Goal: Task Accomplishment & Management: Manage account settings

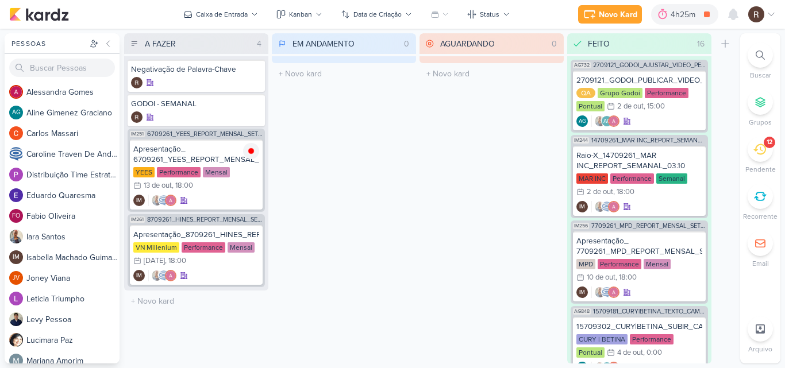
scroll to position [1059, 0]
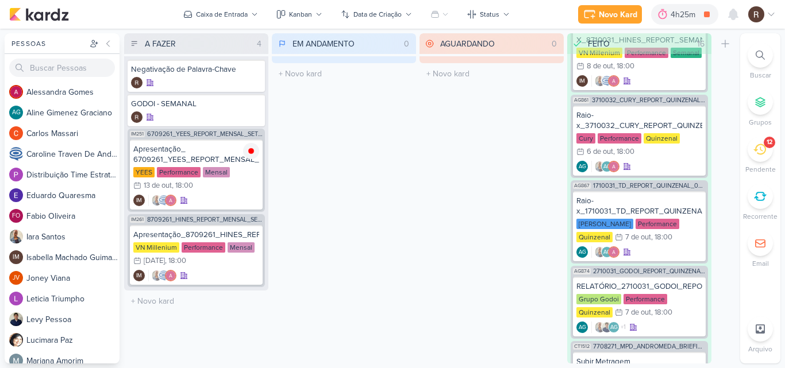
click at [763, 157] on div "12" at bounding box center [760, 149] width 25 height 25
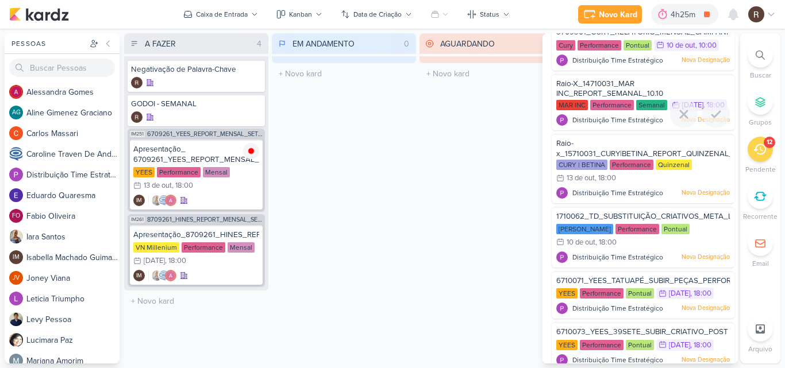
scroll to position [0, 0]
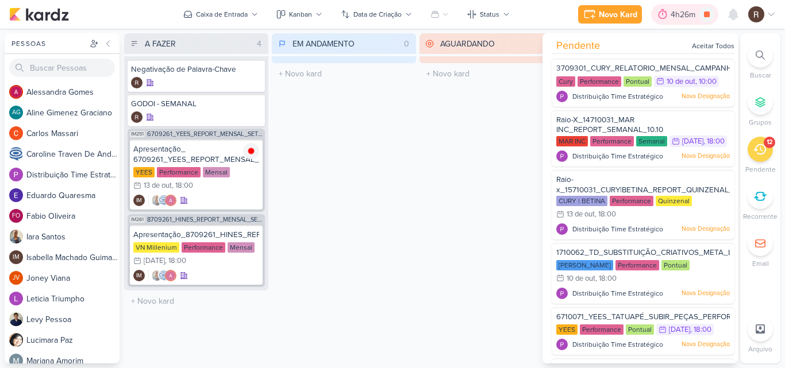
click at [675, 13] on div "4h26m" at bounding box center [685, 15] width 28 height 12
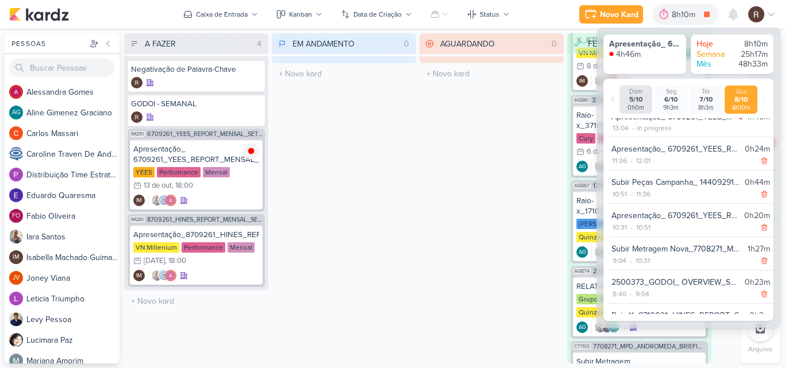
scroll to position [36, 0]
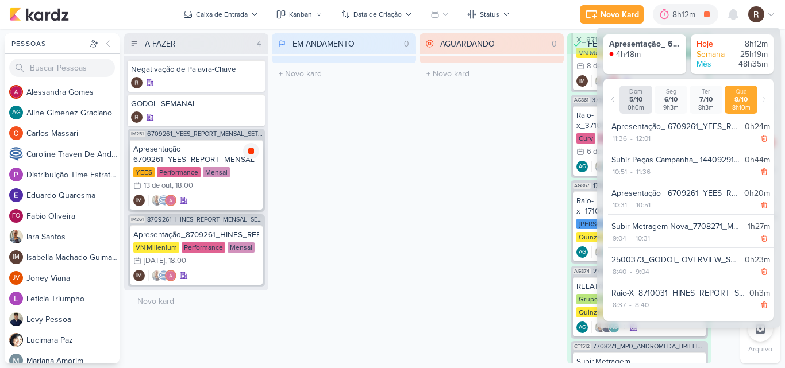
click at [253, 148] on icon at bounding box center [251, 151] width 9 height 9
click at [449, 156] on div "AGUARDANDO 0 Mover Para Esquerda Mover Para Direita [GEOGRAPHIC_DATA] O título …" at bounding box center [492, 198] width 144 height 330
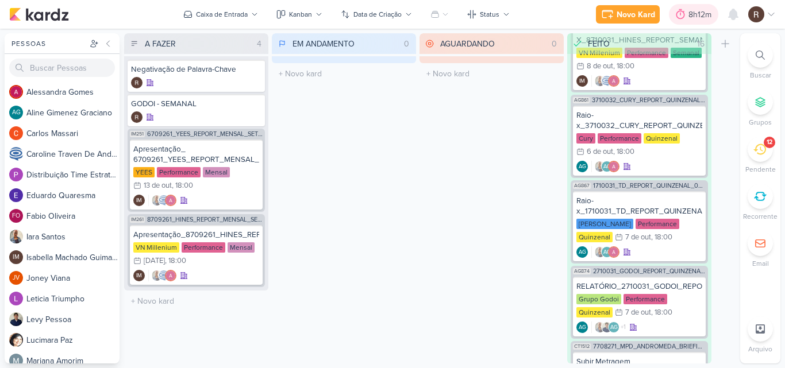
click at [678, 11] on icon at bounding box center [680, 14] width 11 height 11
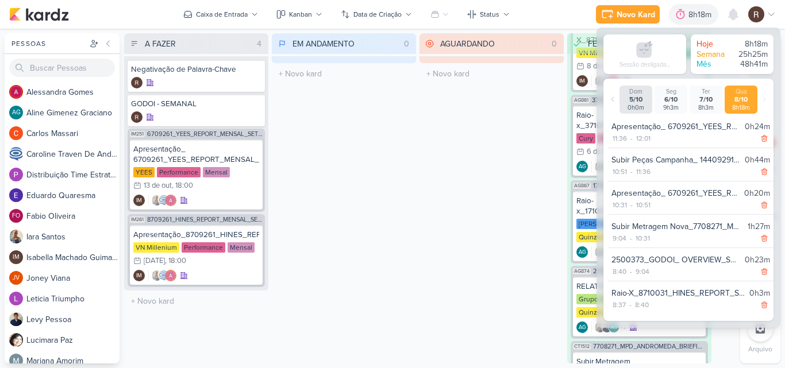
scroll to position [0, 0]
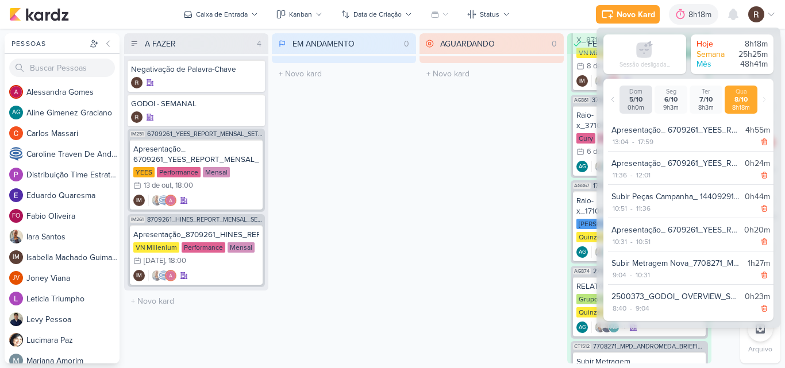
click at [534, 156] on div "AGUARDANDO 0 Mover Para Esquerda Mover Para Direita [GEOGRAPHIC_DATA] O título …" at bounding box center [492, 198] width 144 height 330
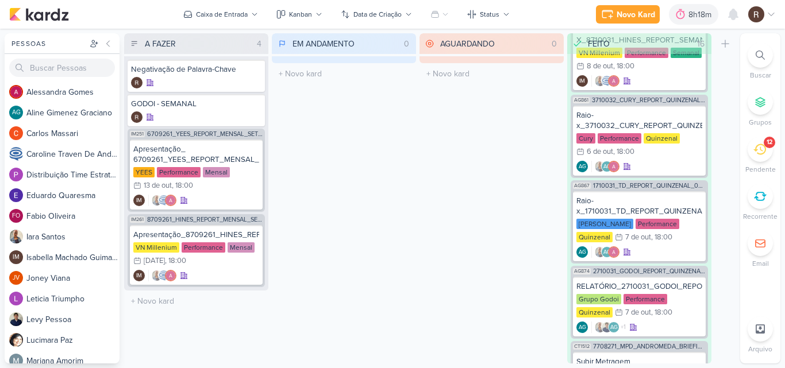
click at [755, 147] on icon at bounding box center [759, 149] width 13 height 13
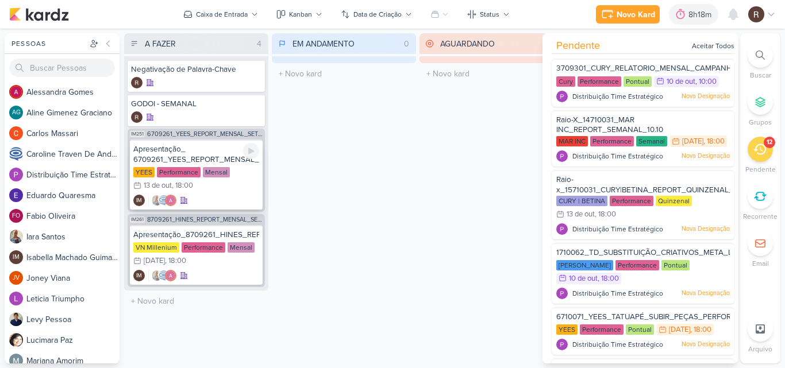
click at [222, 175] on div "Mensal" at bounding box center [216, 172] width 27 height 10
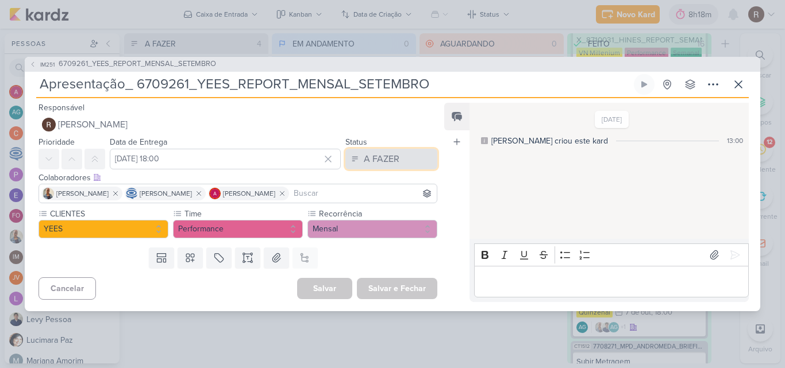
click at [386, 157] on div "A FAZER" at bounding box center [382, 159] width 36 height 14
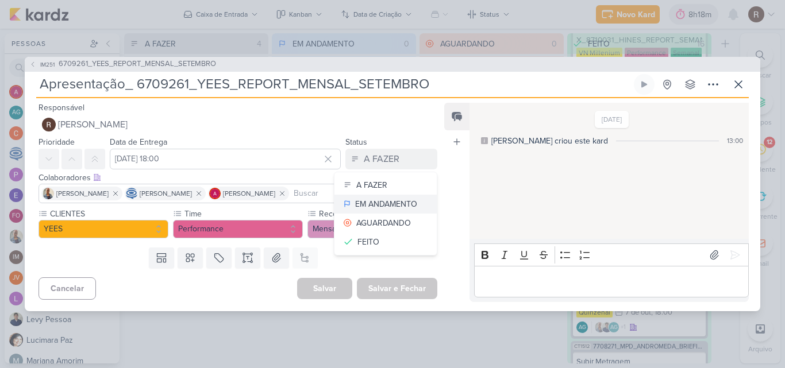
click at [385, 197] on button "EM ANDAMENTO" at bounding box center [385, 204] width 102 height 19
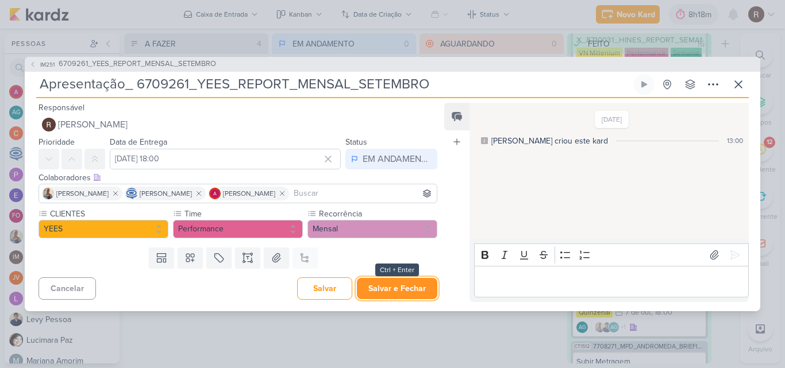
click at [403, 297] on button "Salvar e Fechar" at bounding box center [397, 288] width 80 height 21
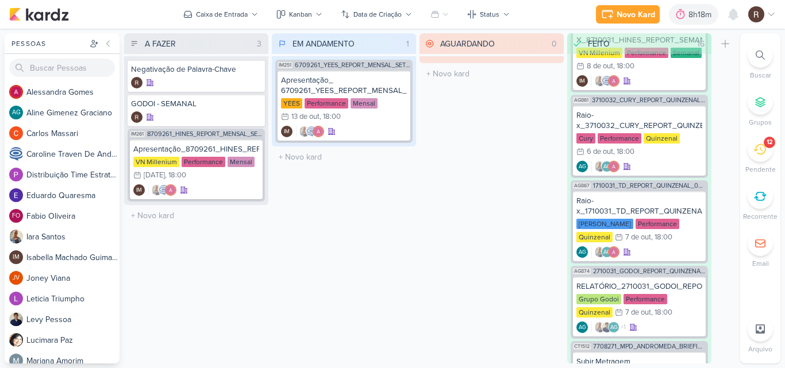
click at [756, 153] on icon at bounding box center [759, 149] width 13 height 13
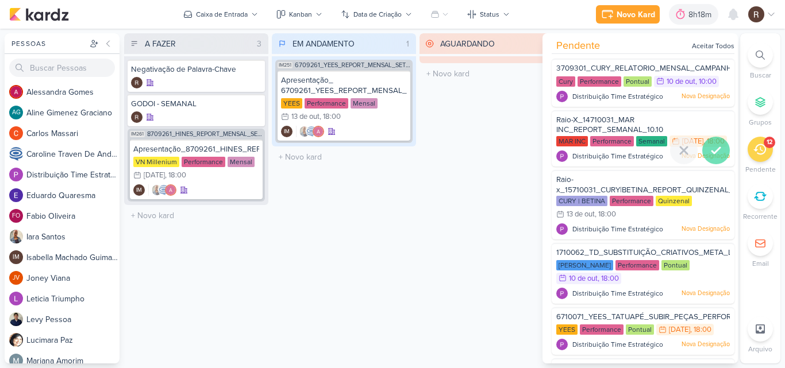
click at [713, 157] on icon at bounding box center [716, 151] width 14 height 14
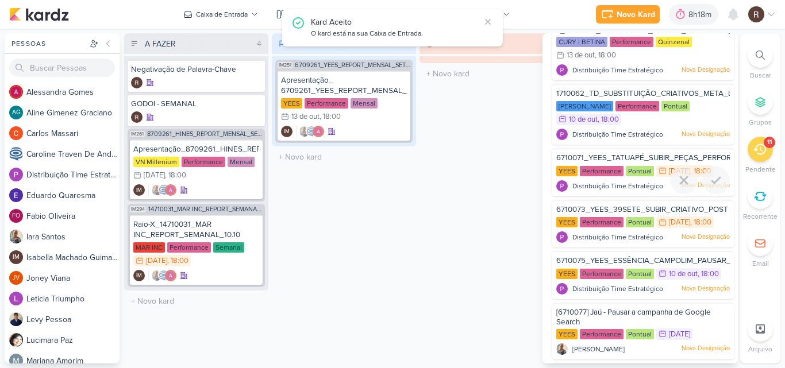
scroll to position [115, 0]
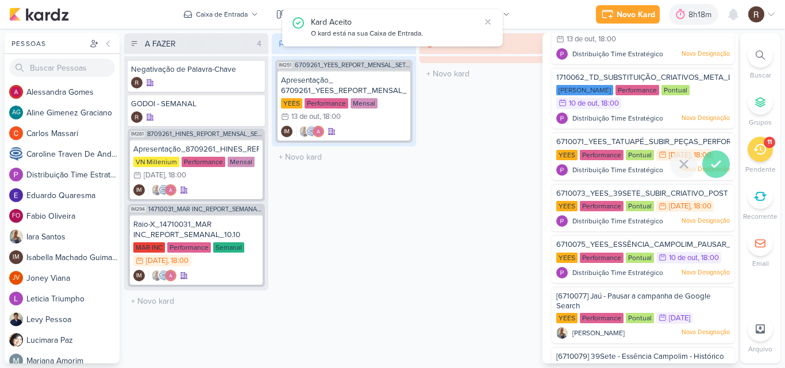
click at [716, 170] on icon at bounding box center [716, 164] width 14 height 14
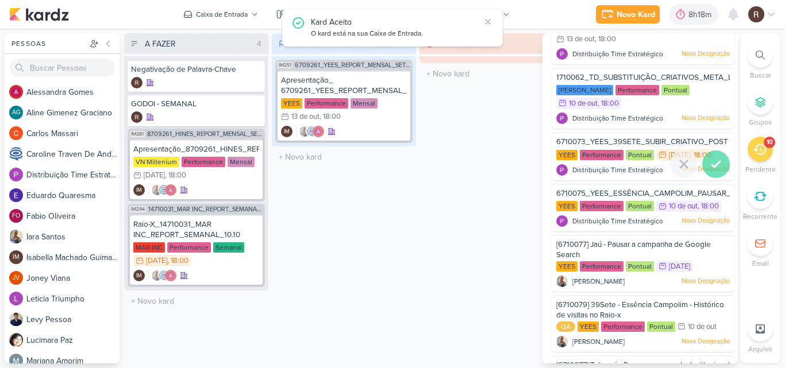
click at [716, 169] on icon at bounding box center [716, 164] width 14 height 14
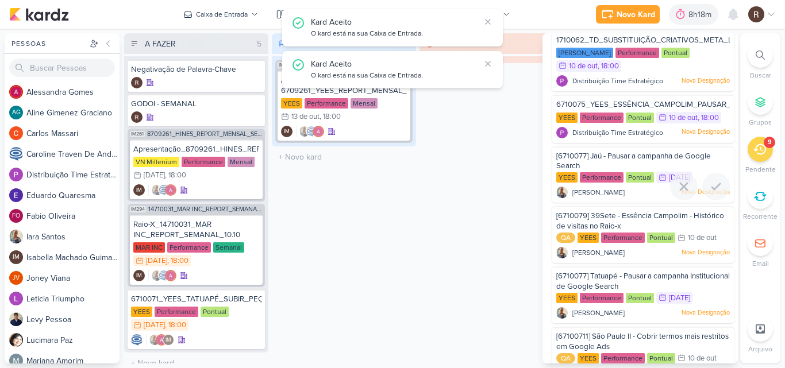
scroll to position [172, 0]
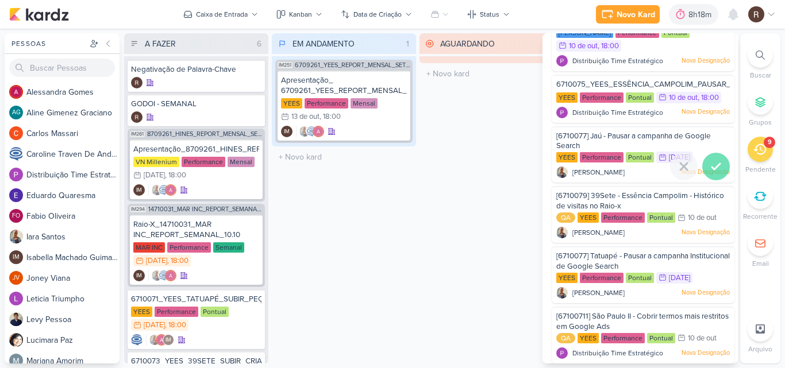
click at [712, 168] on icon at bounding box center [716, 167] width 8 height 6
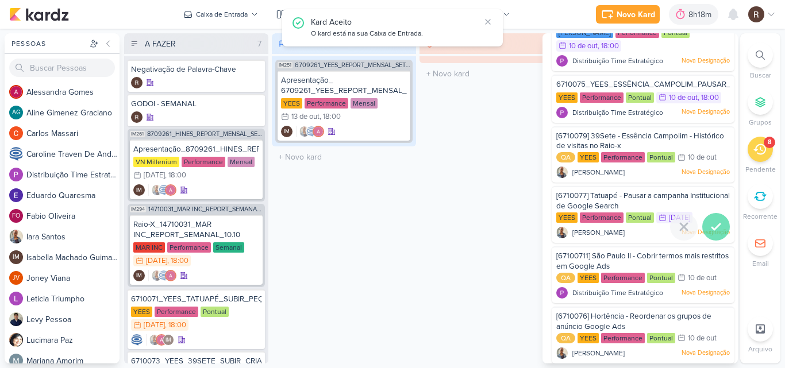
click at [711, 224] on icon at bounding box center [716, 227] width 14 height 14
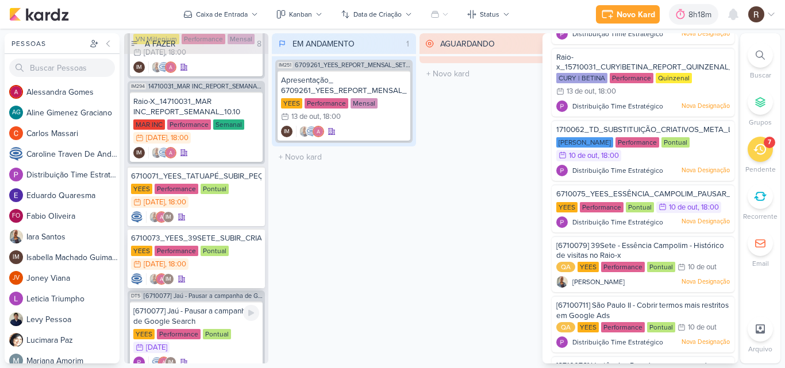
scroll to position [115, 0]
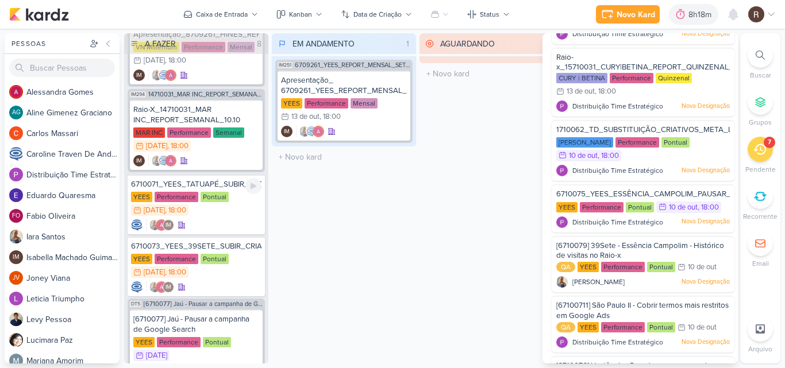
click at [205, 188] on div "6710071_YEES_TATUAPÉ_SUBIR_PEÇAS_PERFORMANCE" at bounding box center [196, 184] width 130 height 10
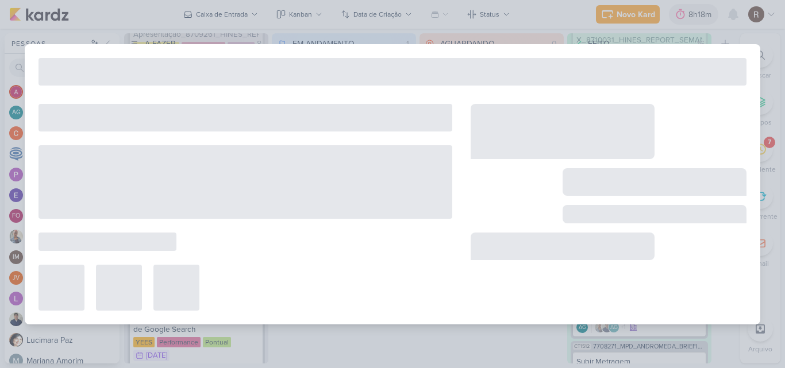
type input "6710071_YEES_TATUAPÉ_SUBIR_PEÇAS_PERFORMANCE"
type input "[DATE] 18:00"
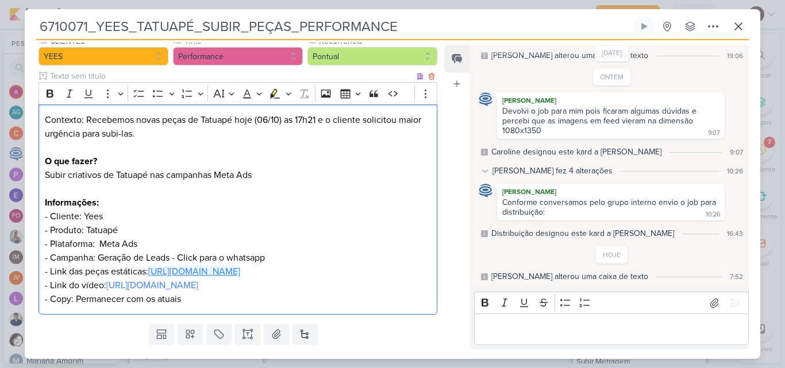
click at [170, 275] on link "[URL][DOMAIN_NAME]" at bounding box center [194, 271] width 92 height 11
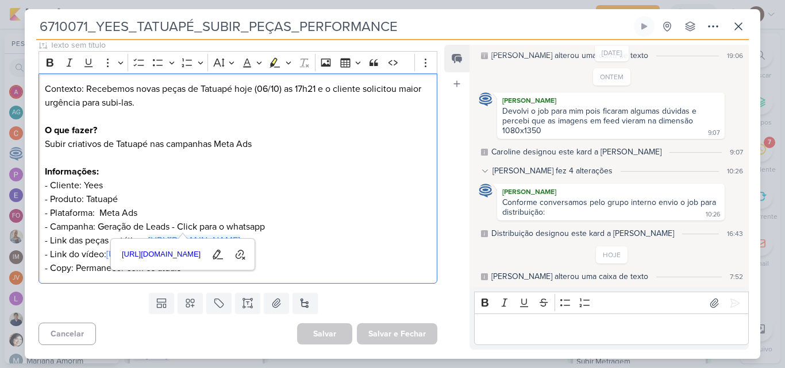
scroll to position [174, 0]
click at [328, 253] on p "Contexto: Recebemos novas peças de Tatuapé hoje (06/10) as 17h21 e o cliente so…" at bounding box center [238, 178] width 386 height 193
click at [198, 249] on link "[URL][DOMAIN_NAME]" at bounding box center [152, 254] width 92 height 11
